Goal: Information Seeking & Learning: Learn about a topic

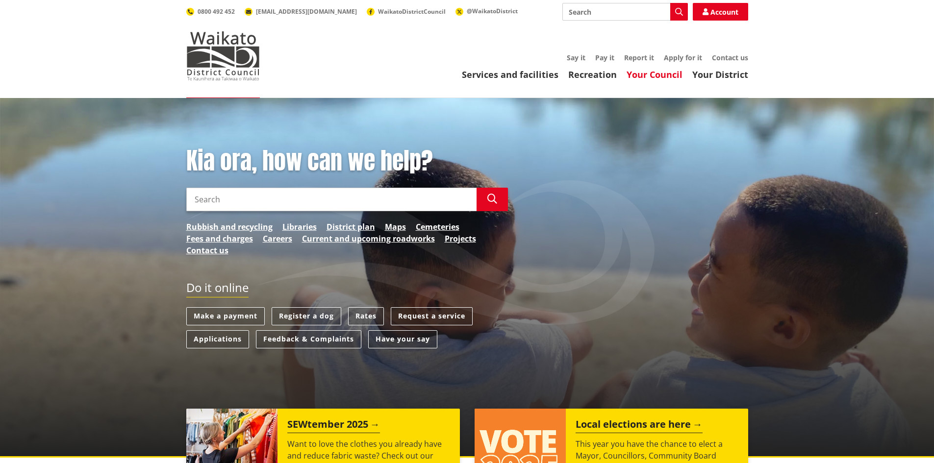
click at [663, 77] on link "Your Council" at bounding box center [654, 75] width 56 height 12
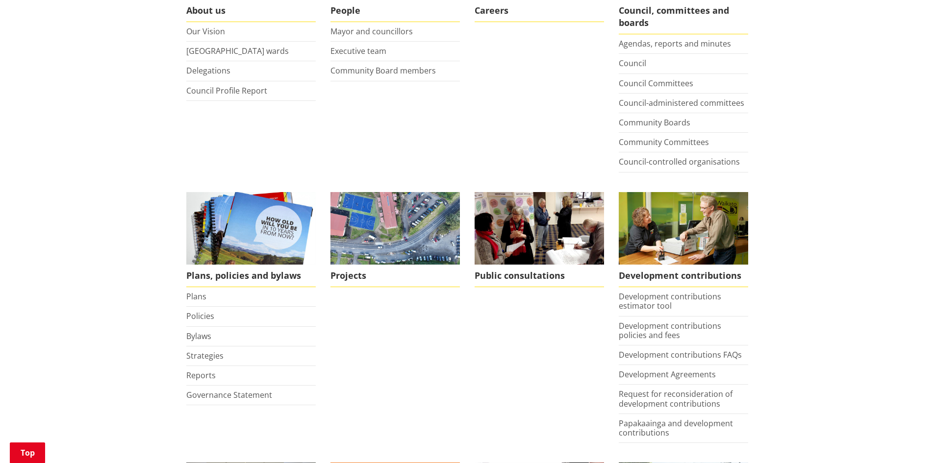
scroll to position [294, 0]
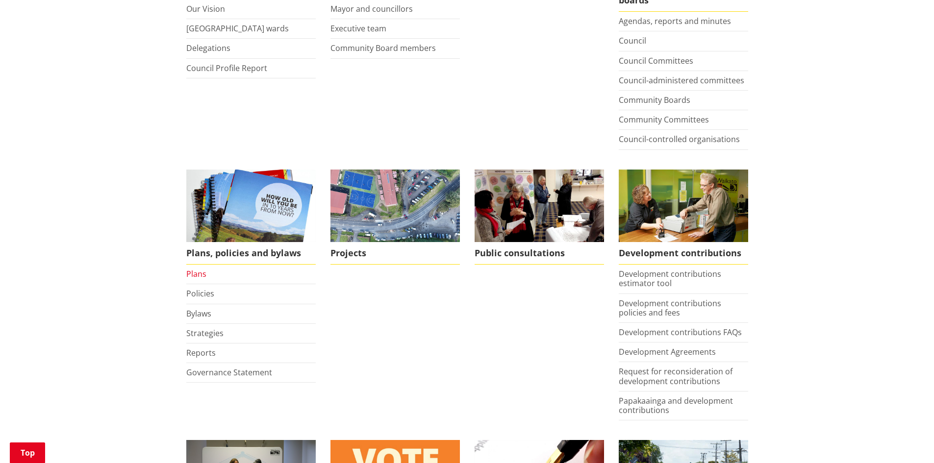
click at [192, 274] on link "Plans" at bounding box center [196, 274] width 20 height 11
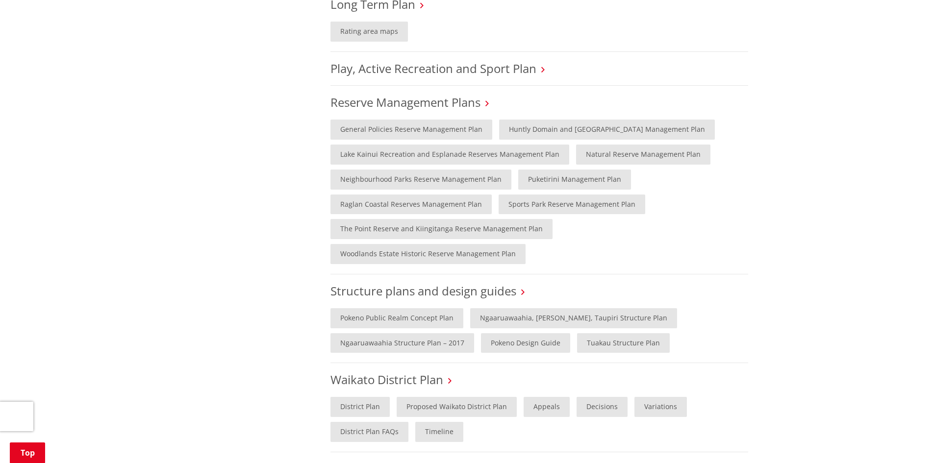
scroll to position [686, 0]
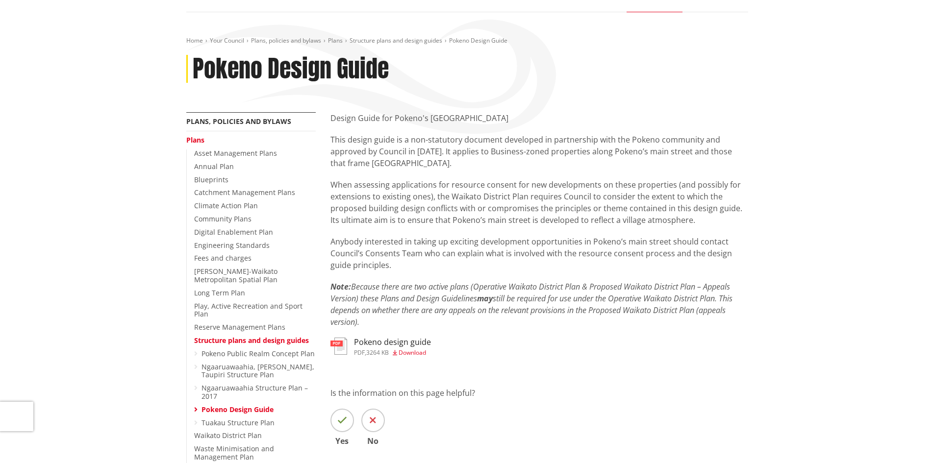
scroll to position [98, 0]
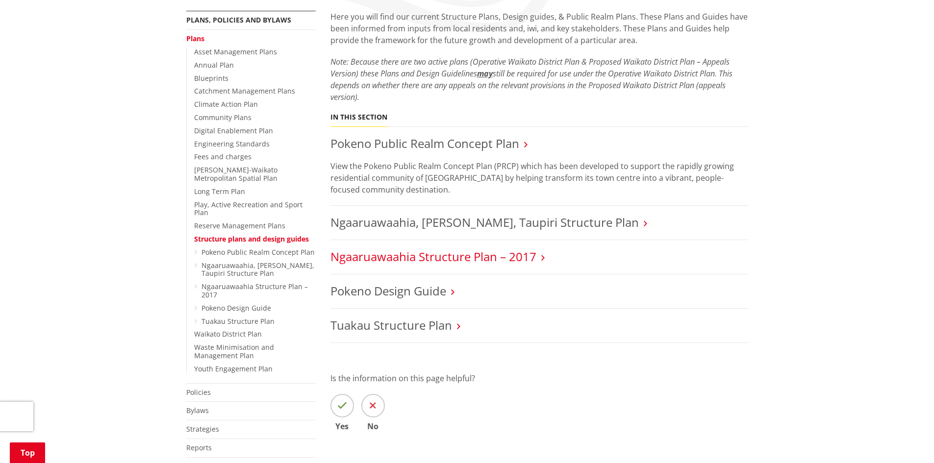
scroll to position [196, 0]
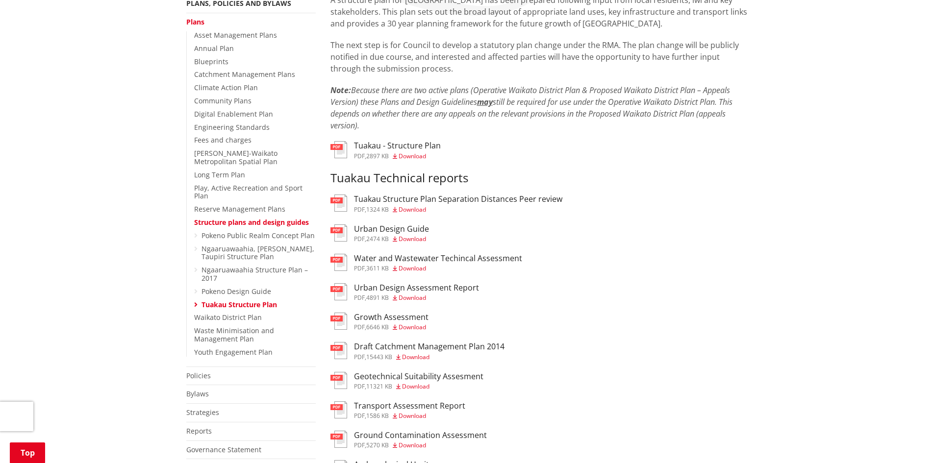
scroll to position [147, 0]
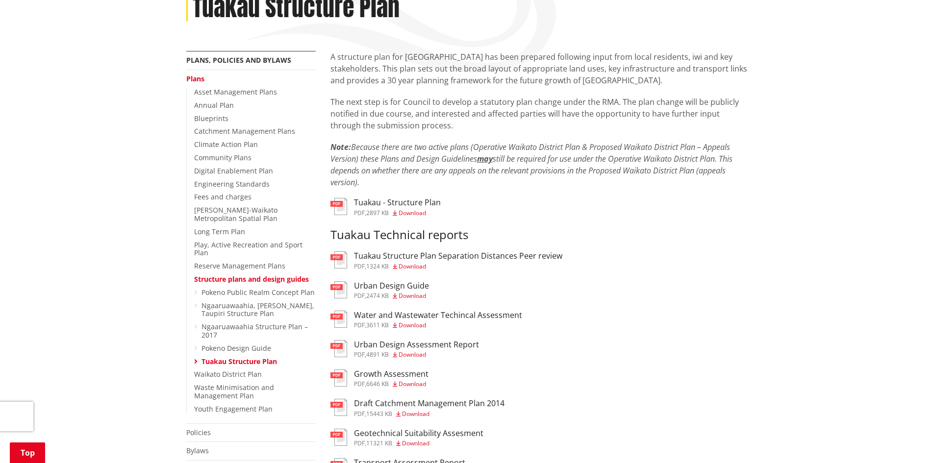
click at [716, 171] on em "Note: Because there are two active plans (Operative Waikato District Plan & Pro…" at bounding box center [531, 165] width 402 height 46
